Goal: Task Accomplishment & Management: Manage account settings

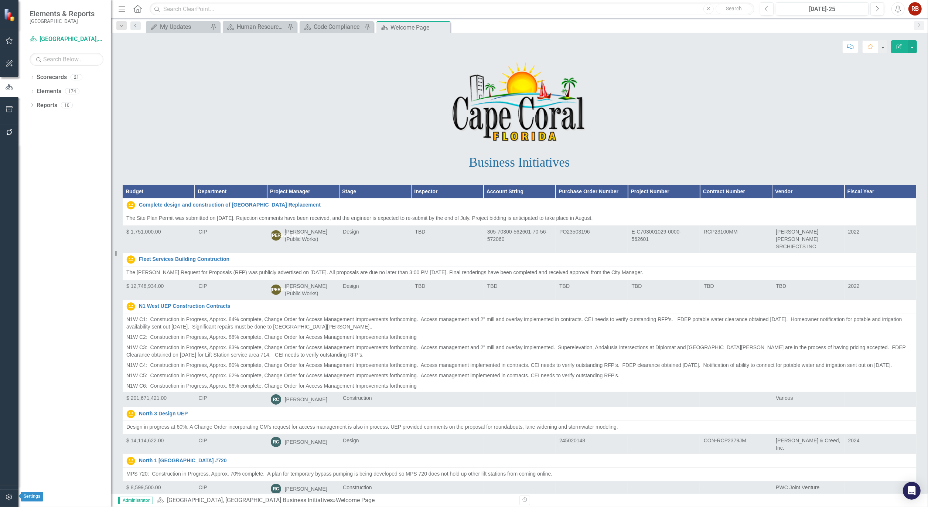
click at [10, 498] on icon "button" at bounding box center [10, 497] width 8 height 6
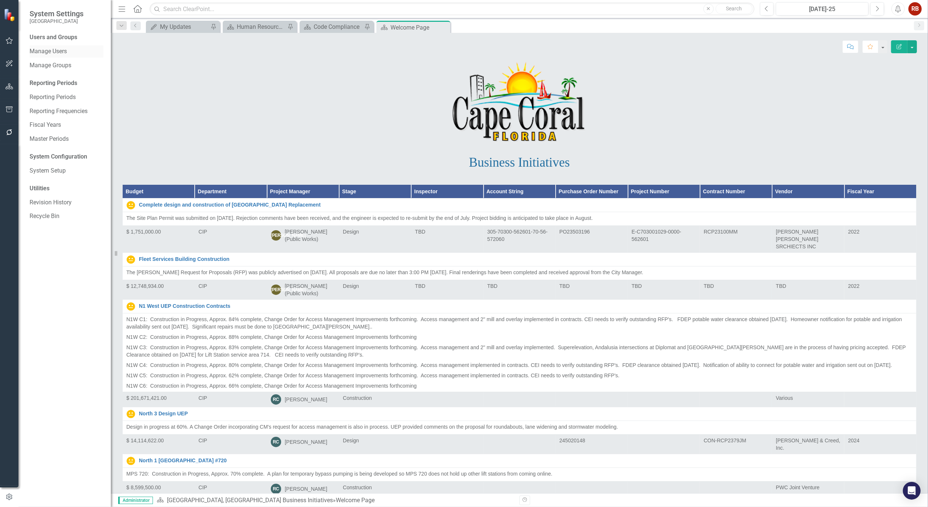
click at [57, 52] on link "Manage Users" at bounding box center [67, 51] width 74 height 8
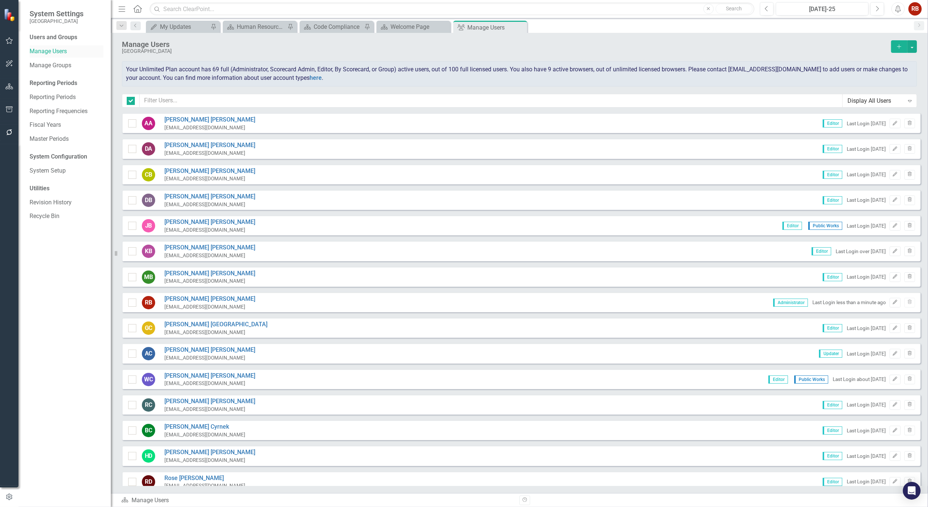
checkbox input "false"
click at [260, 100] on input "text" at bounding box center [491, 101] width 703 height 14
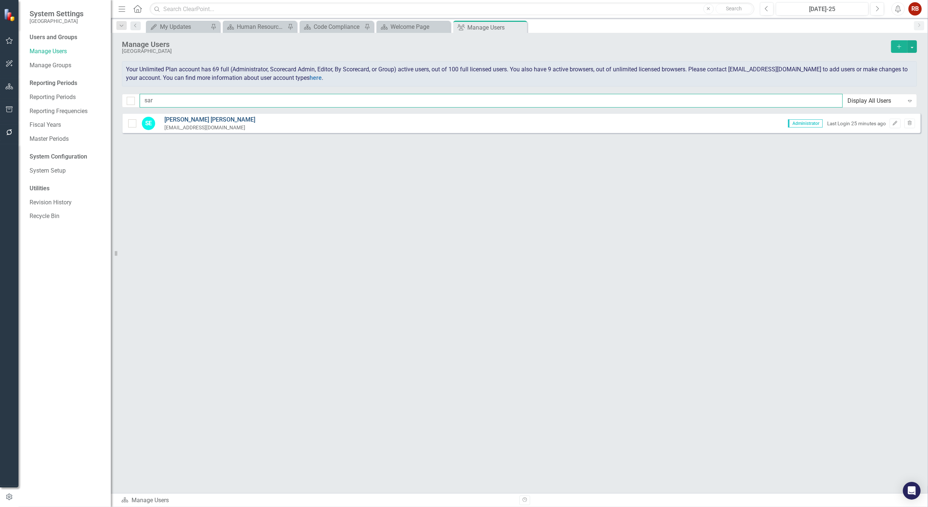
type input "sar"
click at [187, 119] on link "[PERSON_NAME]" at bounding box center [209, 120] width 91 height 8
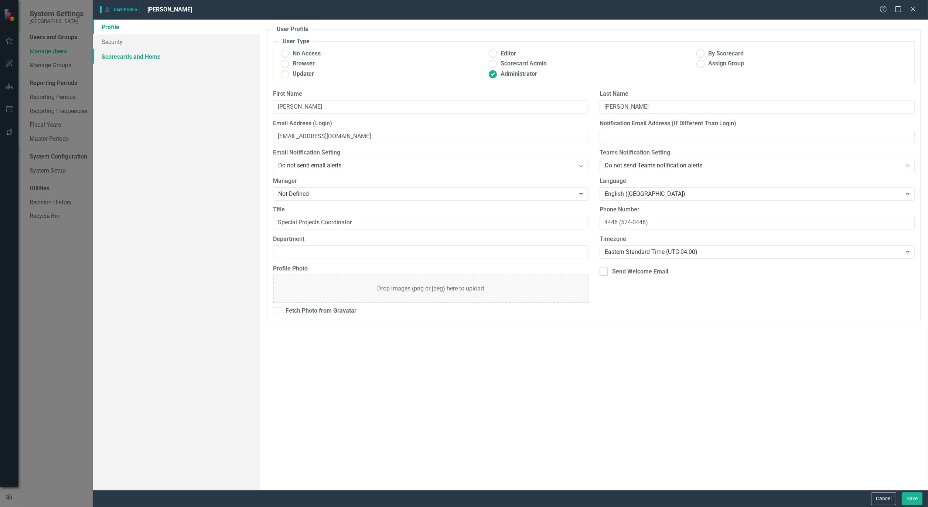
click at [126, 54] on link "Scorecards and Home" at bounding box center [176, 56] width 167 height 15
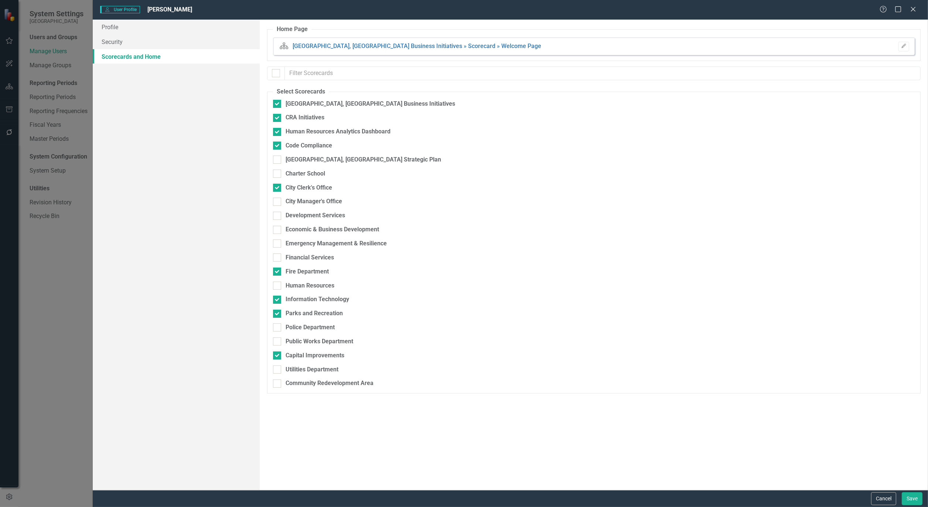
checkbox input "false"
click at [918, 498] on button "Save" at bounding box center [912, 498] width 21 height 13
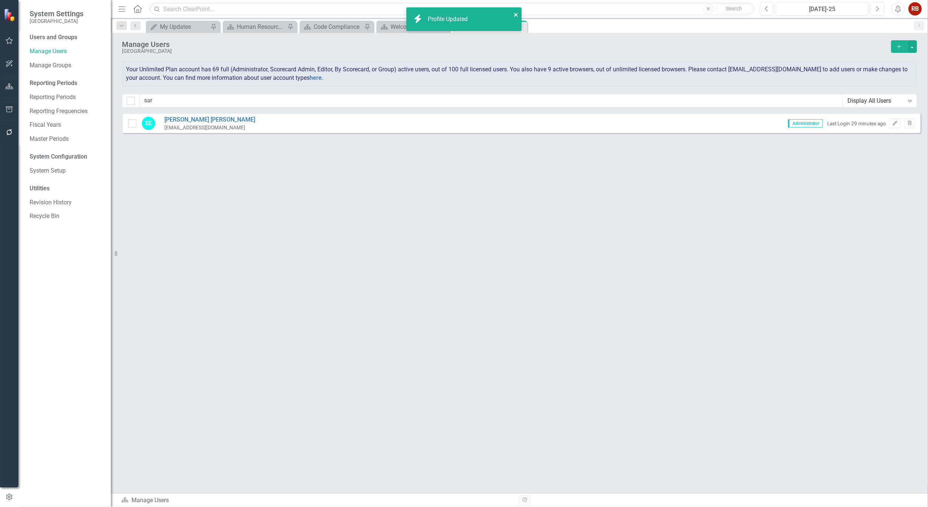
click at [518, 13] on icon "close" at bounding box center [515, 15] width 5 height 6
click at [415, 27] on div "Welcome Page" at bounding box center [414, 26] width 49 height 9
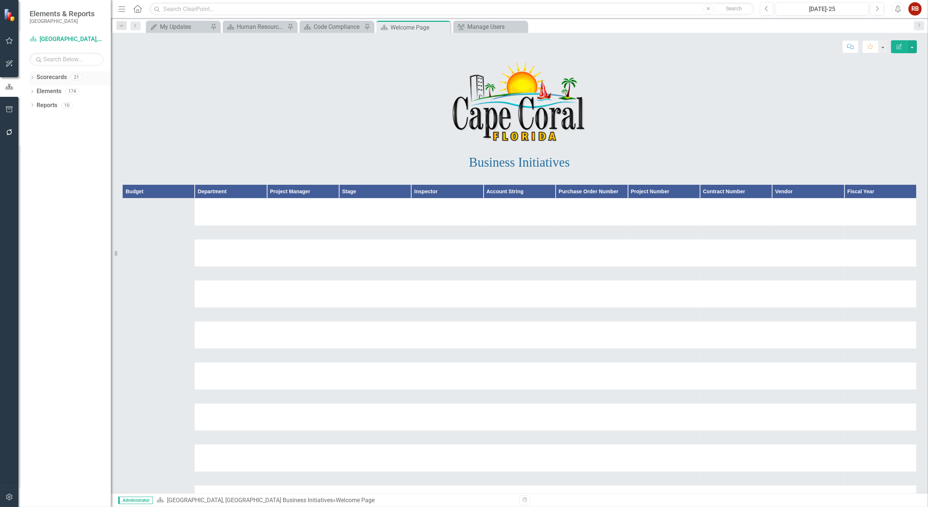
click at [31, 77] on icon "Dropdown" at bounding box center [32, 78] width 5 height 4
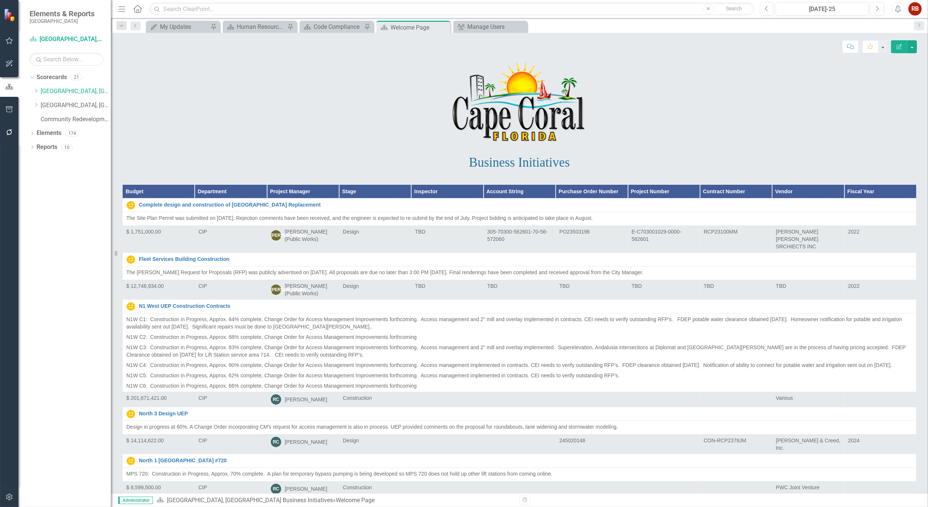
click at [400, 98] on p at bounding box center [519, 102] width 794 height 83
click at [78, 117] on link "Community Redevelopment Area" at bounding box center [76, 119] width 70 height 8
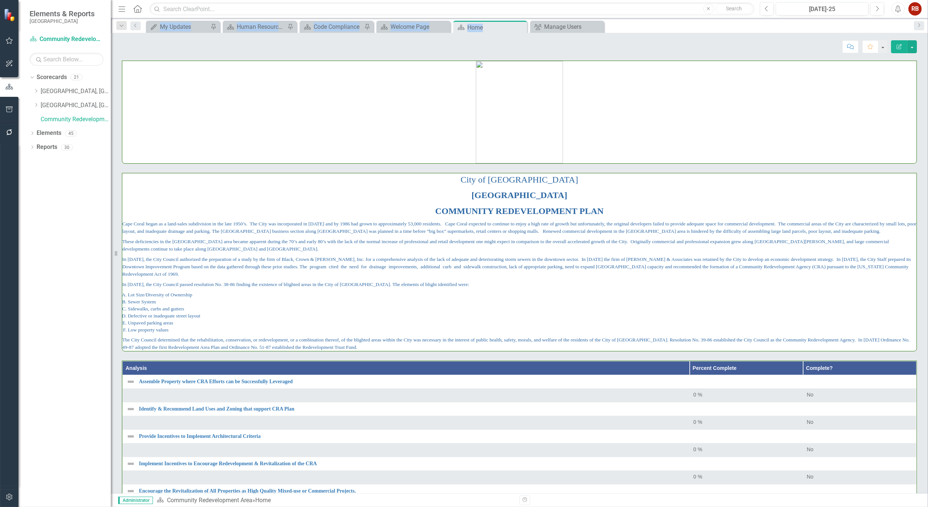
drag, startPoint x: 485, startPoint y: 27, endPoint x: 141, endPoint y: 30, distance: 343.2
click at [141, 30] on div "Dropdown Search My Updates My Updates Pin Scorecard Human Resources Analytics D…" at bounding box center [519, 25] width 817 height 15
click at [472, 26] on div "Home" at bounding box center [487, 27] width 40 height 9
